Goal: Navigation & Orientation: Find specific page/section

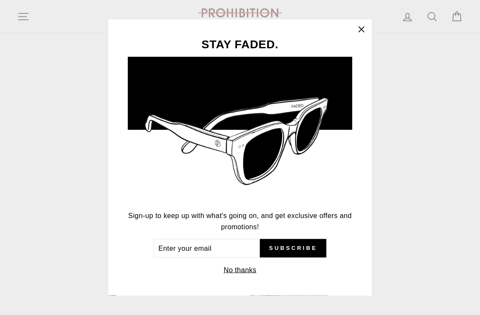
click at [365, 36] on icon "button" at bounding box center [361, 30] width 12 height 12
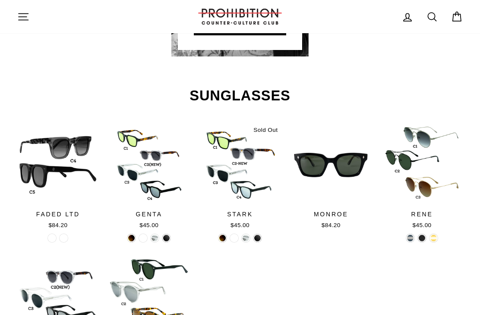
scroll to position [982, 0]
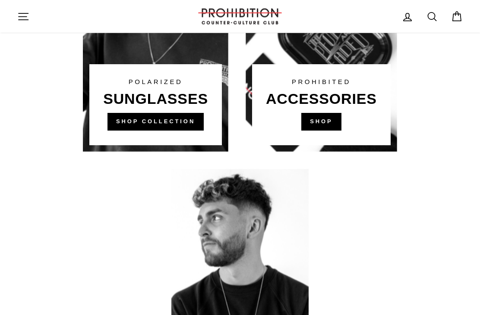
scroll to position [614, 0]
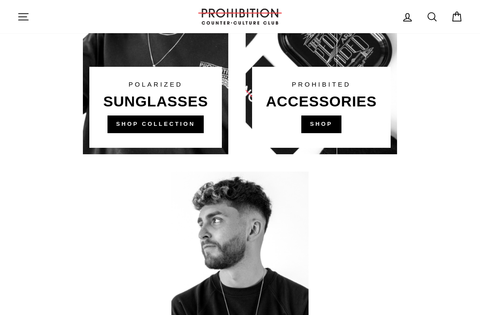
click at [23, 22] on icon "button" at bounding box center [23, 17] width 12 height 12
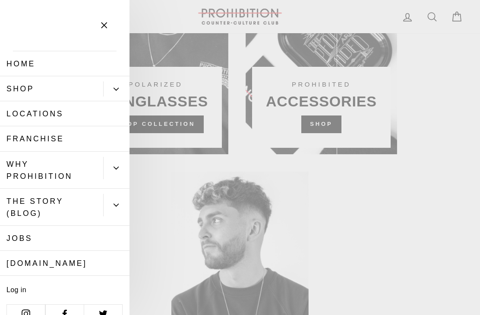
click at [22, 116] on link "Locations" at bounding box center [64, 113] width 129 height 25
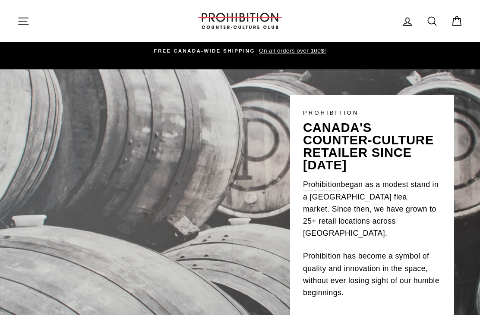
click at [24, 25] on icon "button" at bounding box center [23, 21] width 12 height 12
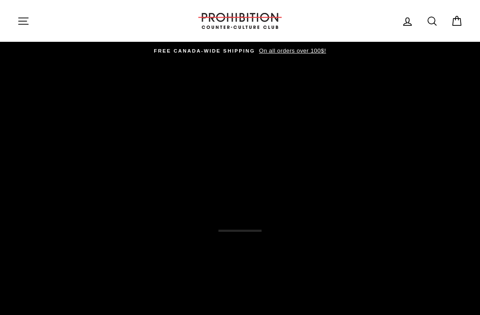
scroll to position [614, 0]
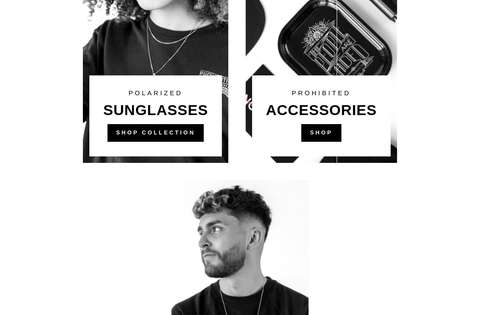
click at [329, 138] on link at bounding box center [320, 33] width 151 height 259
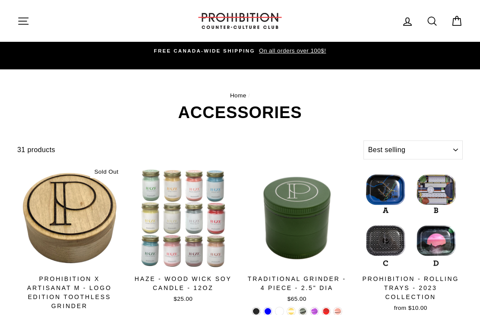
select select "best-selling"
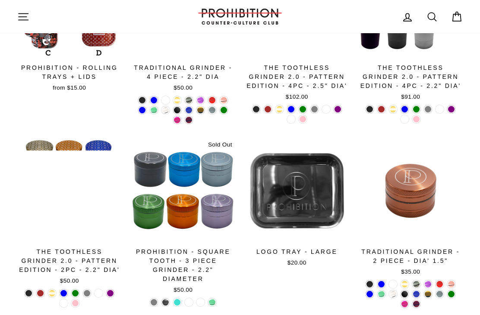
scroll to position [386, 0]
